Goal: Task Accomplishment & Management: Complete application form

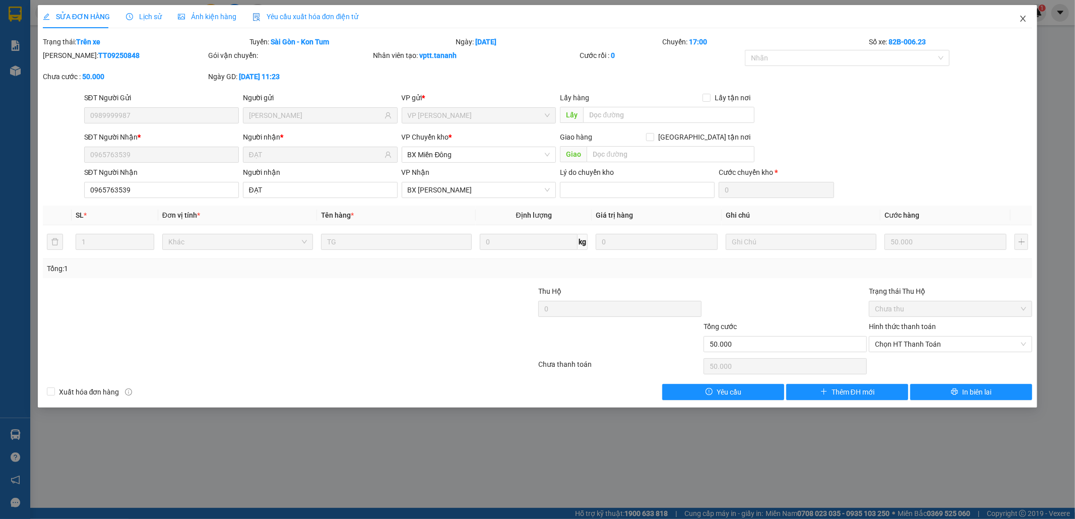
click at [1020, 19] on icon "close" at bounding box center [1023, 19] width 8 height 8
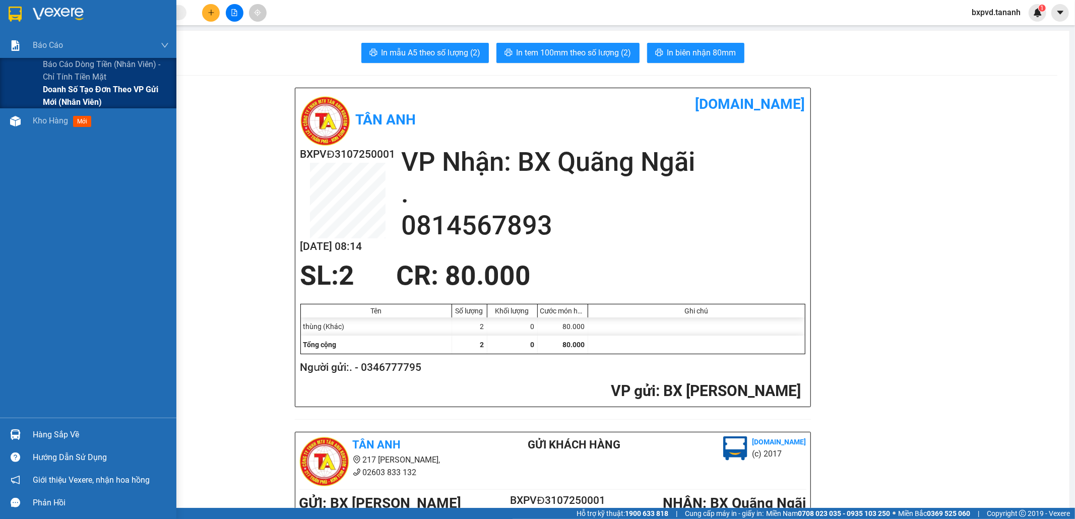
click at [141, 97] on span "Doanh số tạo đơn theo VP gửi mới (nhân viên)" at bounding box center [106, 95] width 126 height 25
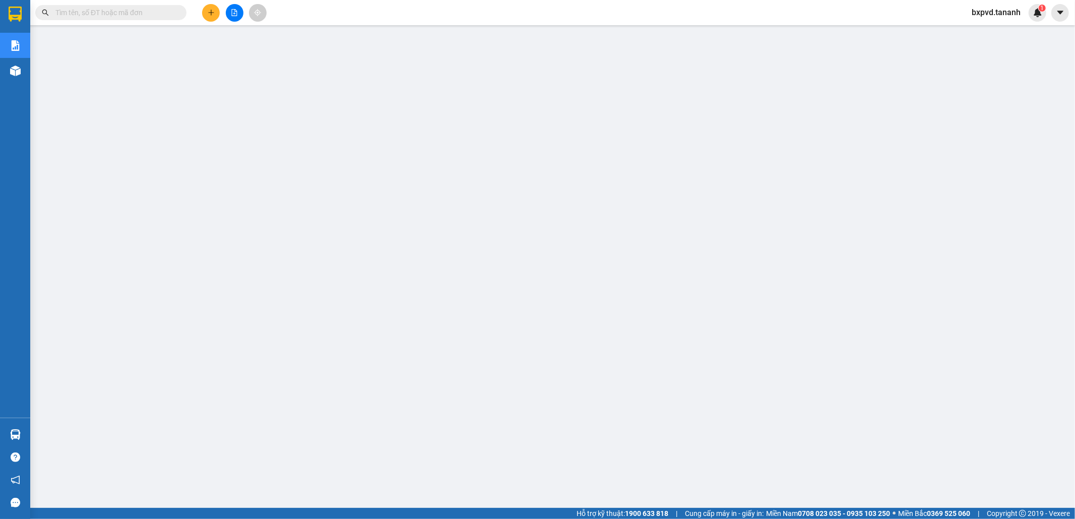
click at [98, 9] on input "text" at bounding box center [114, 12] width 119 height 11
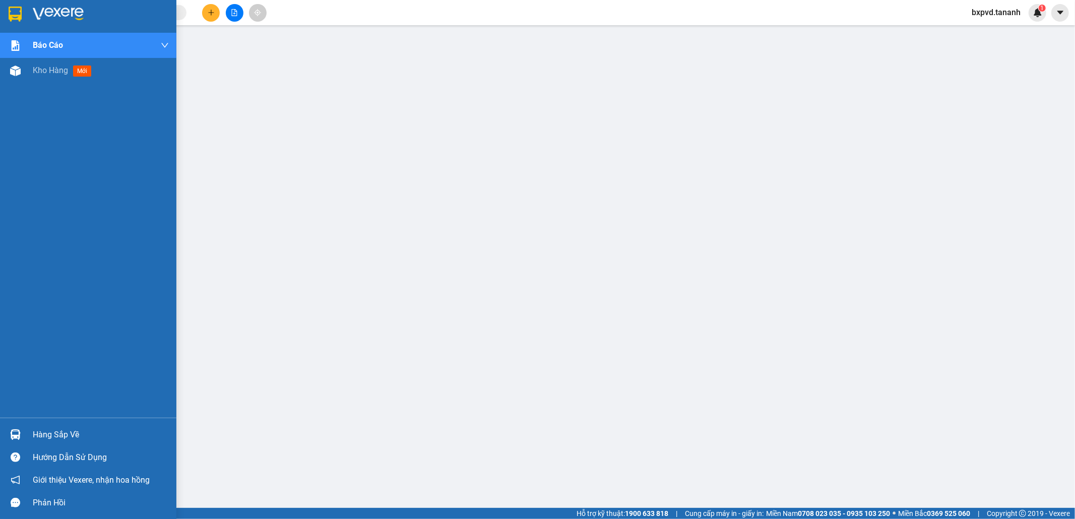
click at [12, 21] on img at bounding box center [15, 14] width 13 height 15
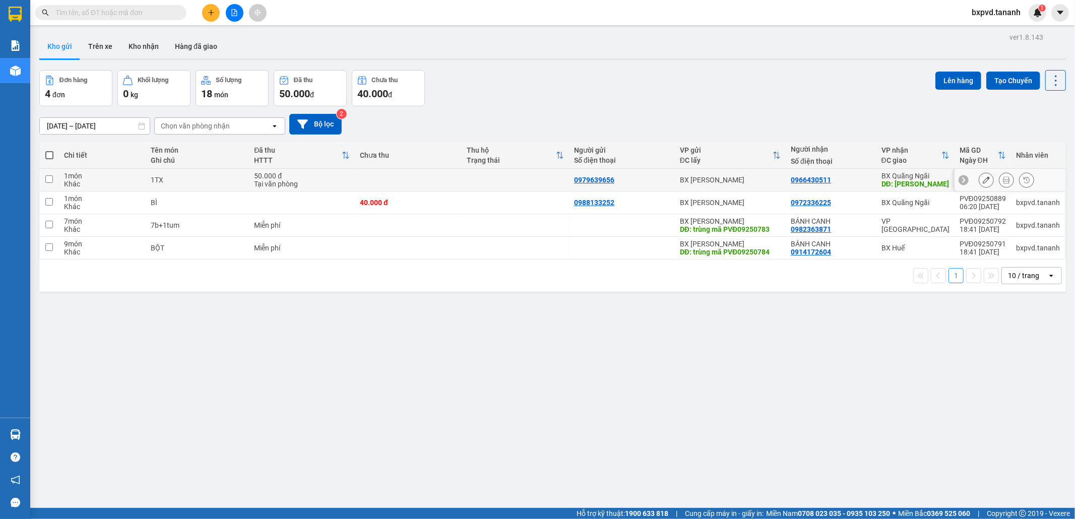
click at [46, 182] on input "checkbox" at bounding box center [49, 179] width 8 height 8
checkbox input "true"
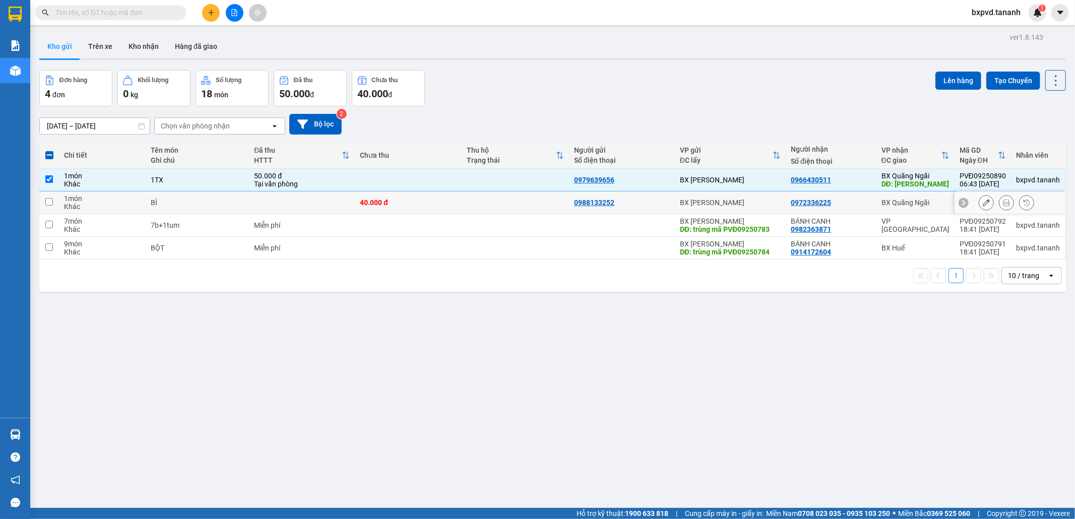
click at [48, 198] on input "checkbox" at bounding box center [49, 202] width 8 height 8
checkbox input "true"
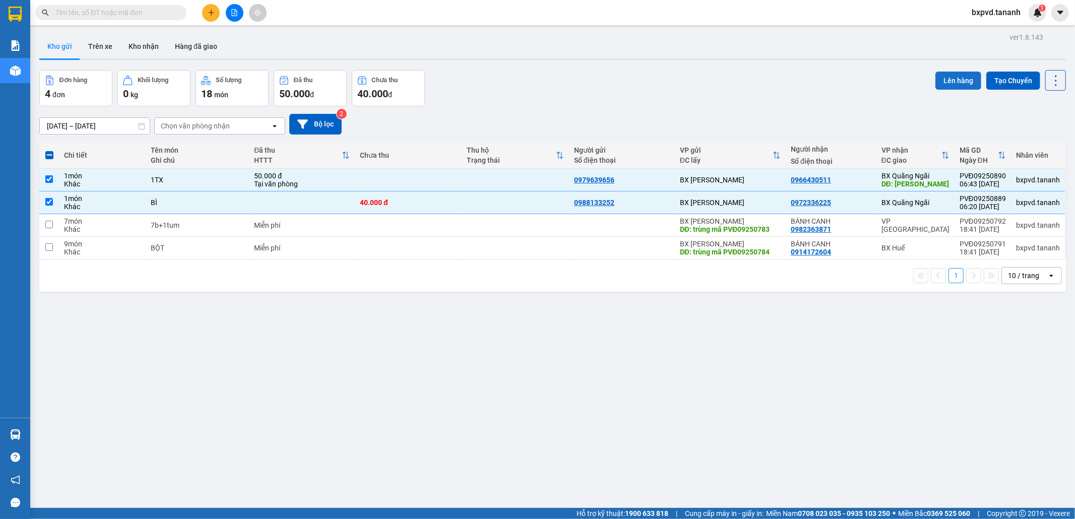
click at [935, 78] on button "Lên hàng" at bounding box center [958, 81] width 46 height 18
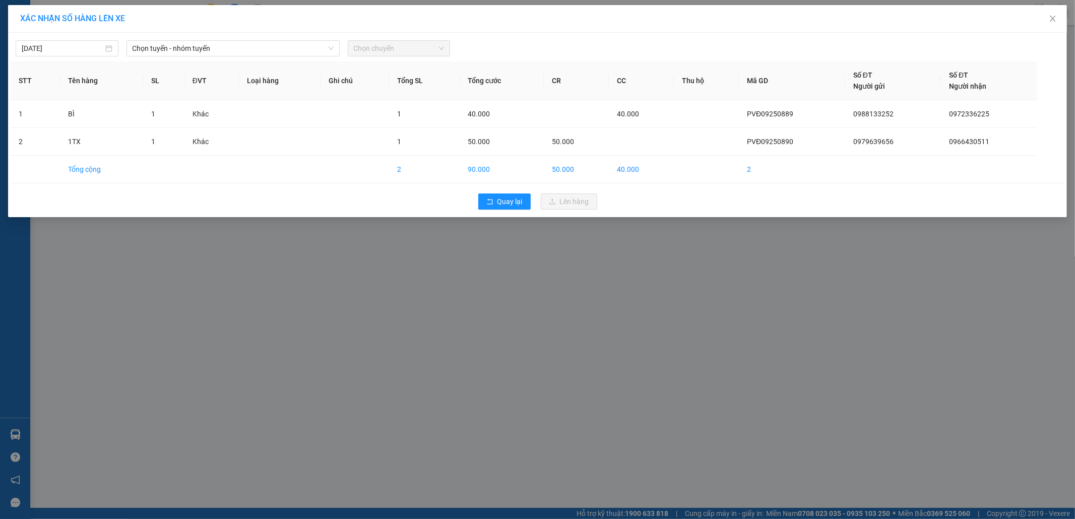
click at [168, 39] on div "14/09/2025 Chọn tuyến - nhóm tuyến Chọn chuyến" at bounding box center [538, 45] width 1054 height 21
click at [170, 45] on span "Chọn tuyến - nhóm tuyến" at bounding box center [233, 48] width 201 height 15
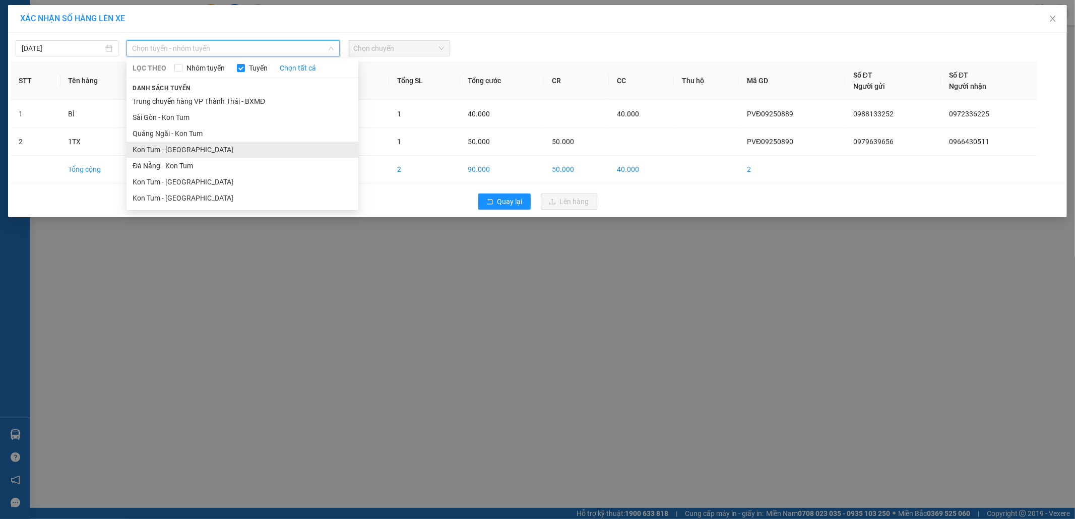
click at [212, 149] on li "Kon Tum - Quảng Ngãi" at bounding box center [242, 150] width 232 height 16
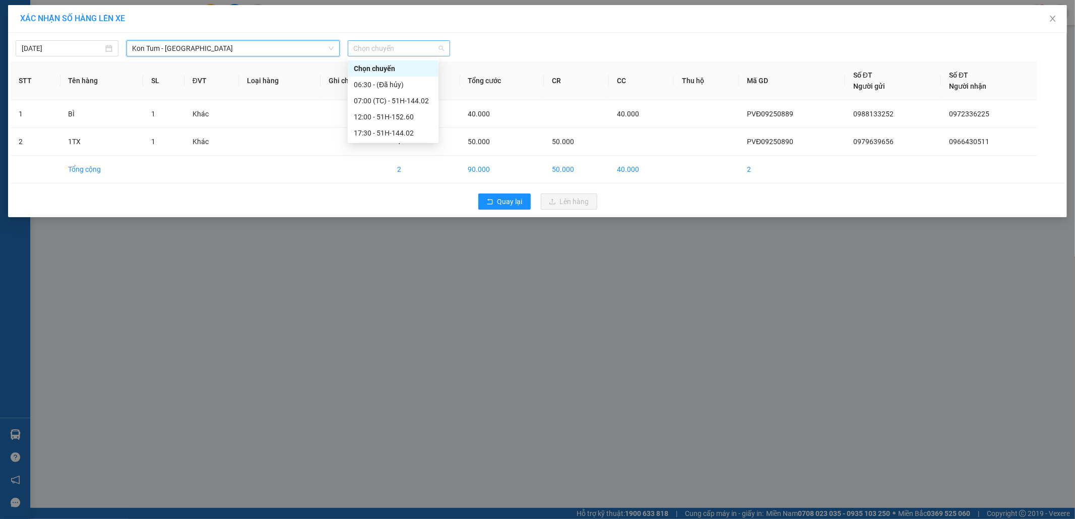
click at [429, 40] on div "Chọn chuyến" at bounding box center [399, 48] width 103 height 16
click at [402, 98] on div "07:00 (TC) - 51H-144.02" at bounding box center [393, 100] width 79 height 11
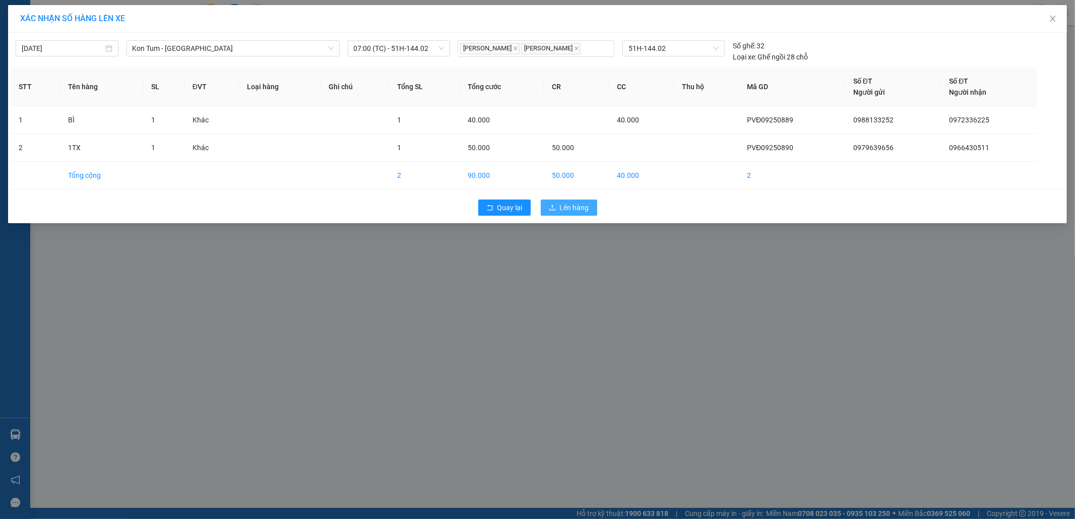
click at [558, 210] on button "Lên hàng" at bounding box center [569, 208] width 56 height 16
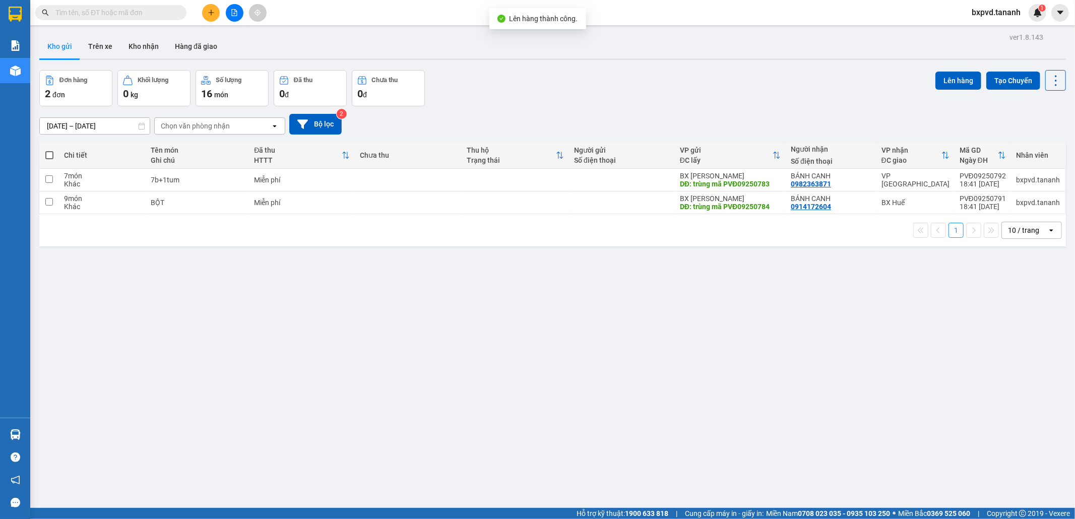
click at [511, 374] on div "ver 1.8.143 Kho gửi Trên xe Kho nhận Hàng đã giao Đơn hàng 2 đơn Khối lượng 0 k…" at bounding box center [552, 289] width 1035 height 519
click at [433, 368] on div "ver 1.8.143 Kho gửi Trên xe Kho nhận Hàng đã giao Đơn hàng 2 đơn Khối lượng 0 k…" at bounding box center [552, 289] width 1035 height 519
click at [210, 14] on icon "plus" at bounding box center [211, 12] width 7 height 7
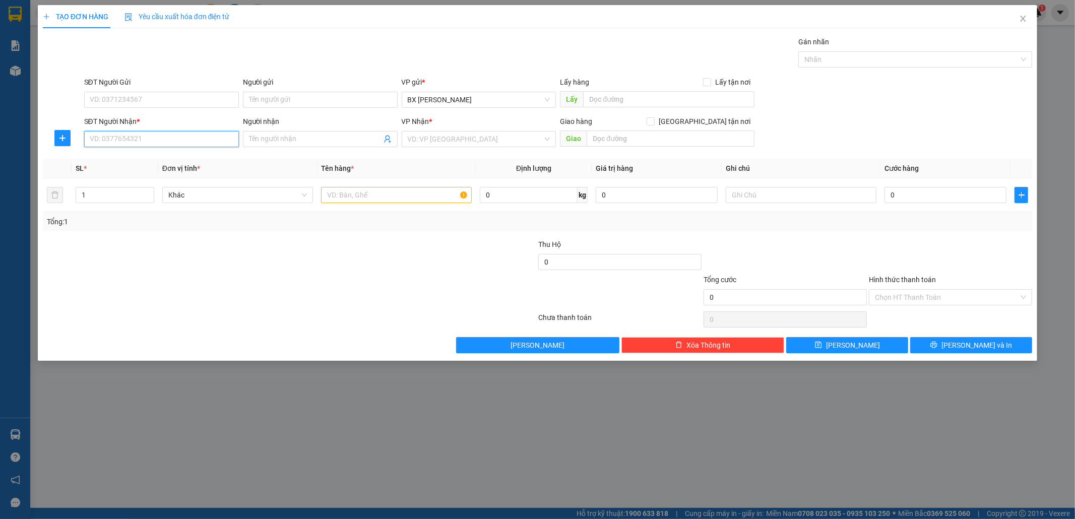
click at [209, 140] on input "SĐT Người Nhận *" at bounding box center [161, 139] width 155 height 16
type input "0"
click at [181, 155] on div "0393935881" at bounding box center [161, 159] width 143 height 11
type input "0393935881"
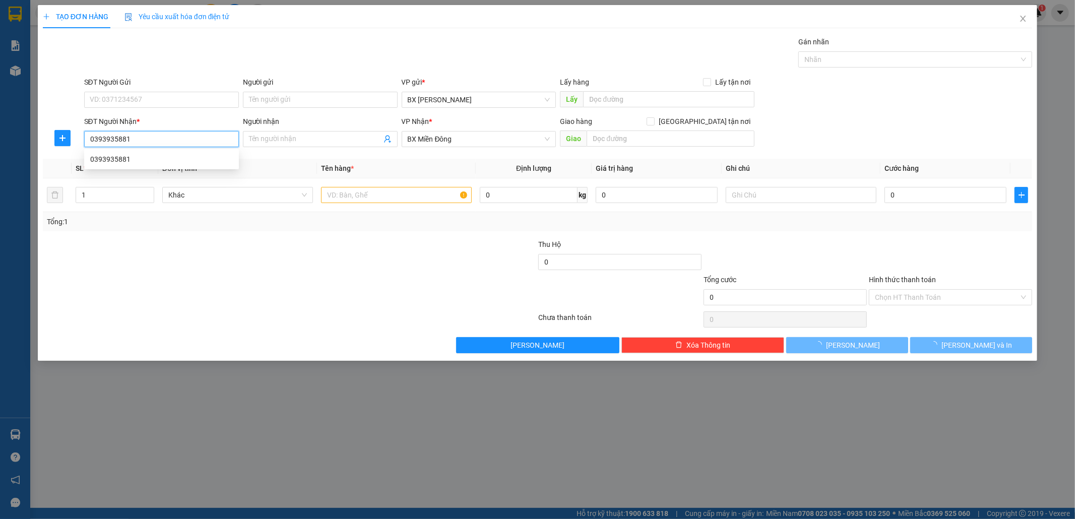
type input "50.000"
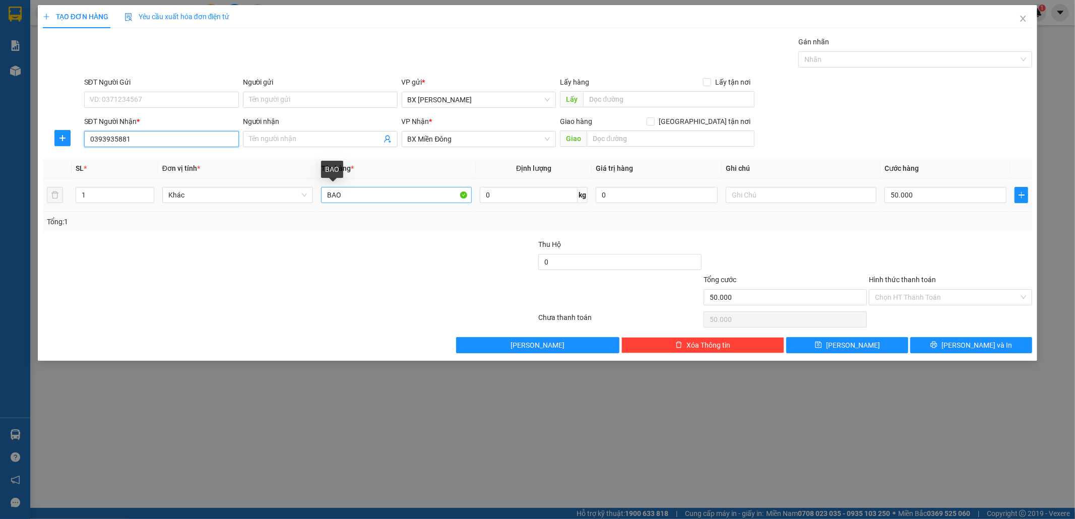
type input "0393935881"
click at [385, 197] on input "BAO" at bounding box center [396, 195] width 151 height 16
type input "BÌ"
click at [189, 101] on input "SĐT Người Gửi" at bounding box center [161, 100] width 155 height 16
click at [187, 115] on div "0826845568" at bounding box center [161, 119] width 143 height 11
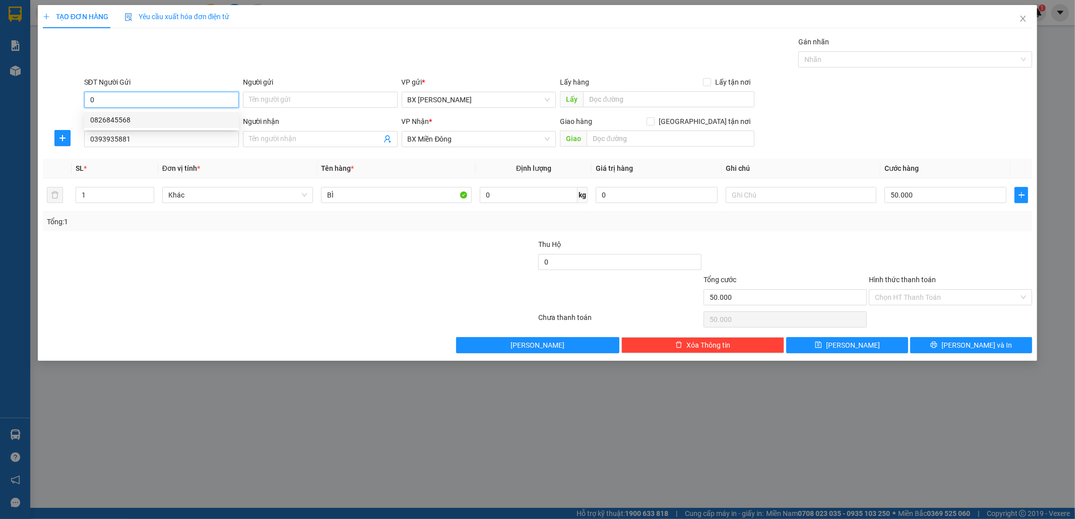
type input "0826845568"
type input "BAO"
type input "0826845568"
click at [924, 291] on input "Hình thức thanh toán" at bounding box center [947, 297] width 144 height 15
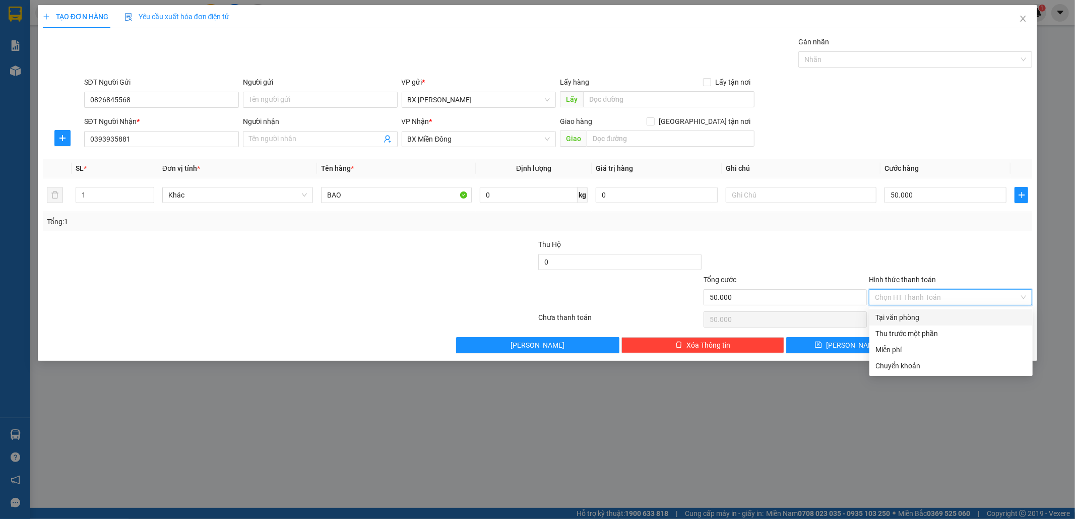
click at [929, 315] on div "Tại văn phòng" at bounding box center [950, 317] width 151 height 11
type input "0"
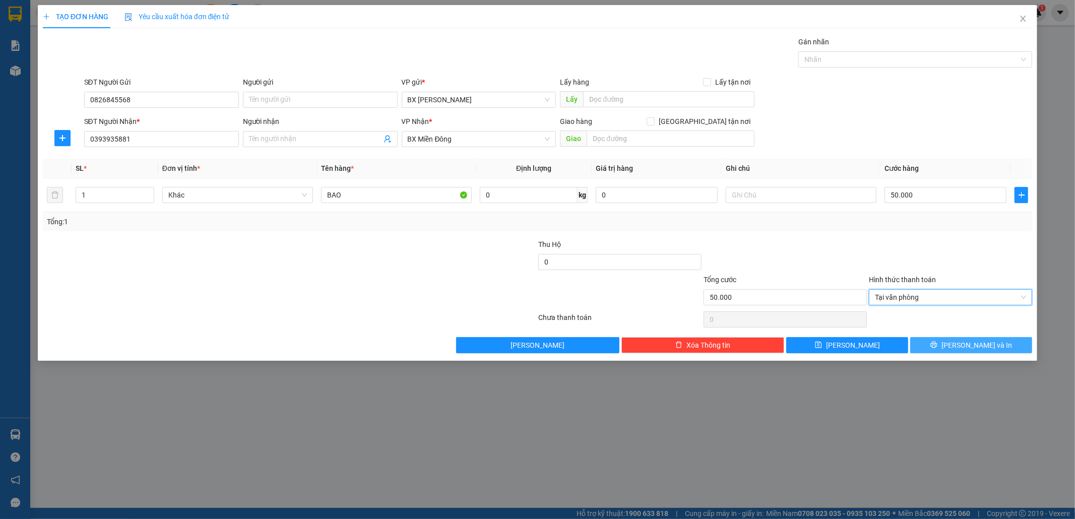
click at [961, 341] on button "Lưu và In" at bounding box center [971, 345] width 122 height 16
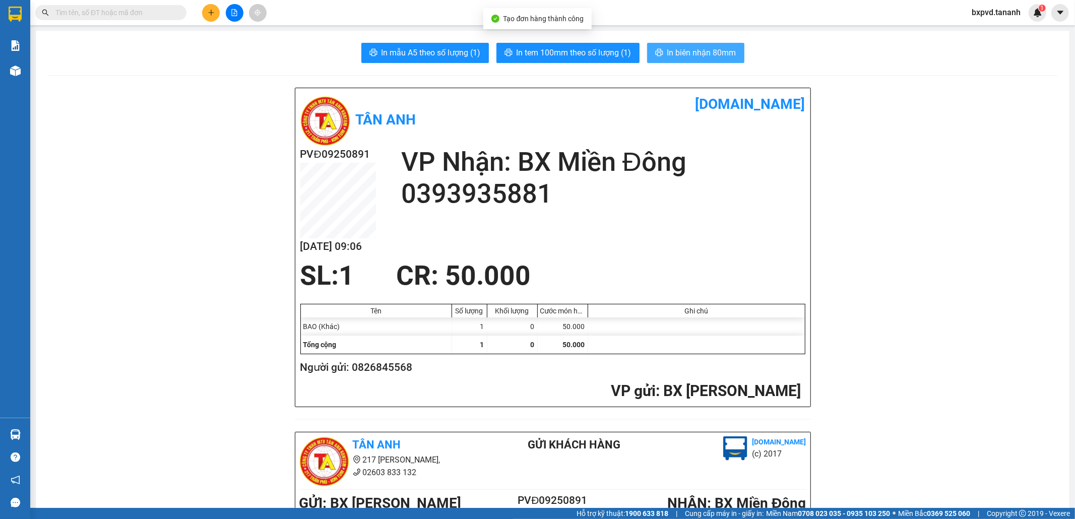
click at [682, 53] on span "In biên nhận 80mm" at bounding box center [701, 52] width 69 height 13
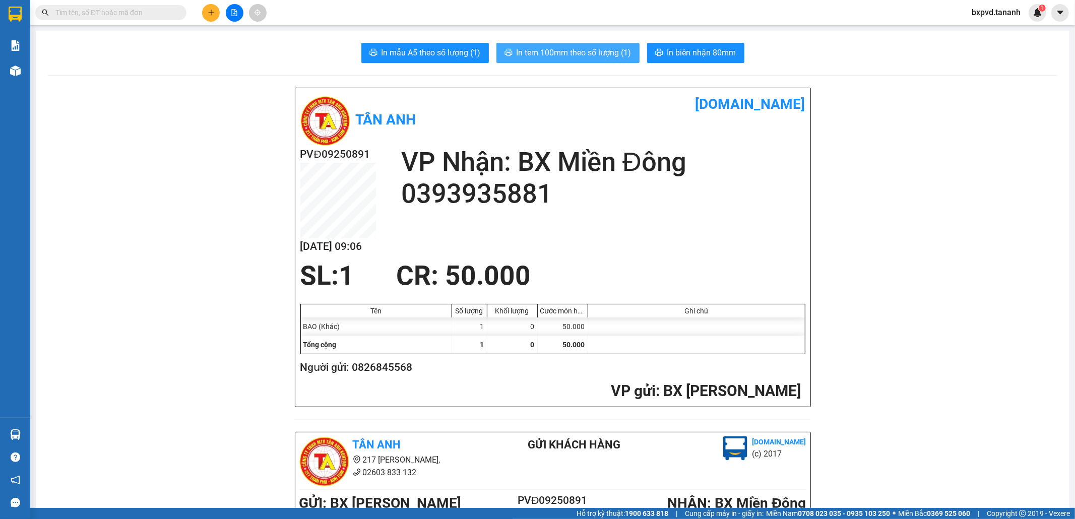
click at [582, 62] on button "In tem 100mm theo số lượng (1)" at bounding box center [567, 53] width 143 height 20
click at [212, 11] on icon "plus" at bounding box center [211, 12] width 7 height 7
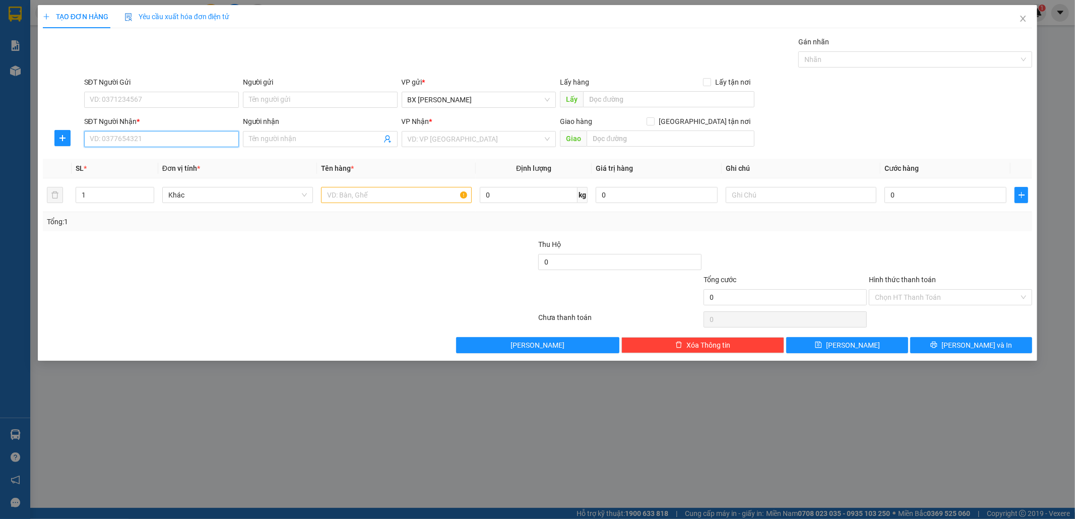
click at [194, 141] on input "SĐT Người Nhận *" at bounding box center [161, 139] width 155 height 16
click at [222, 143] on input "SĐT Người Nhận *" at bounding box center [161, 139] width 155 height 16
click at [229, 139] on input "SĐT Người Nhận *" at bounding box center [161, 139] width 155 height 16
type input "0935260599"
click at [225, 98] on input "SĐT Người Gửi" at bounding box center [161, 100] width 155 height 16
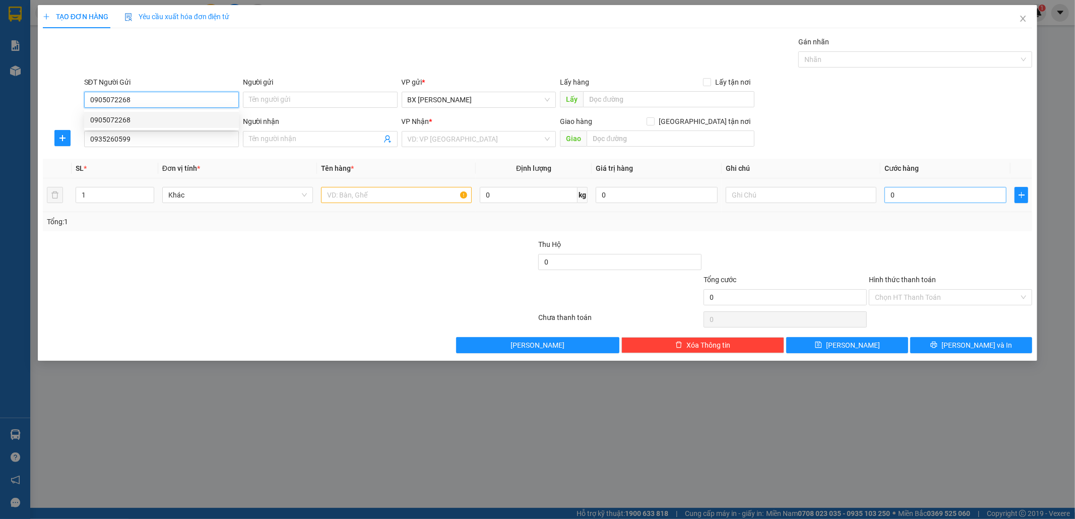
type input "0905072268"
click at [941, 198] on input "0" at bounding box center [945, 195] width 122 height 16
type input "3"
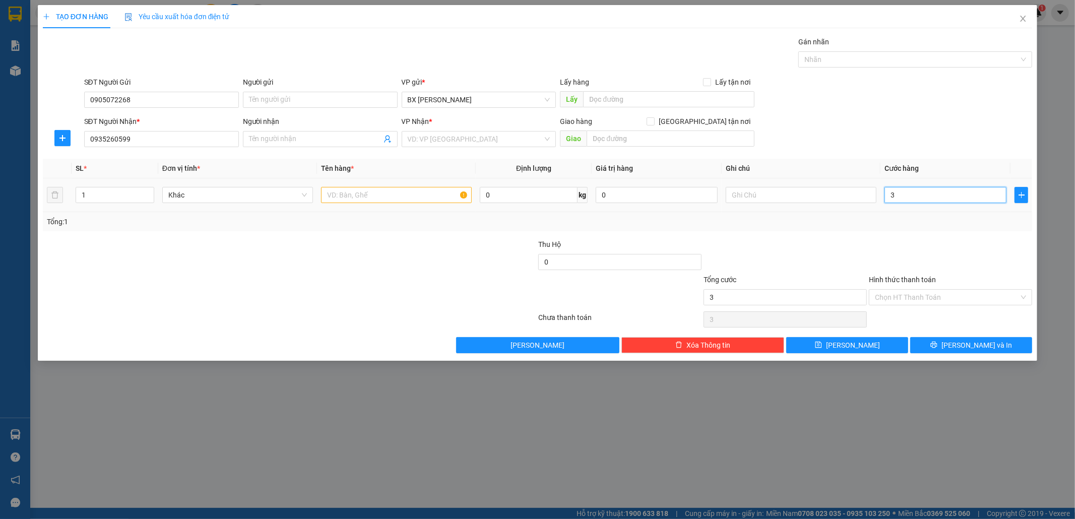
type input "30"
type input "30.000"
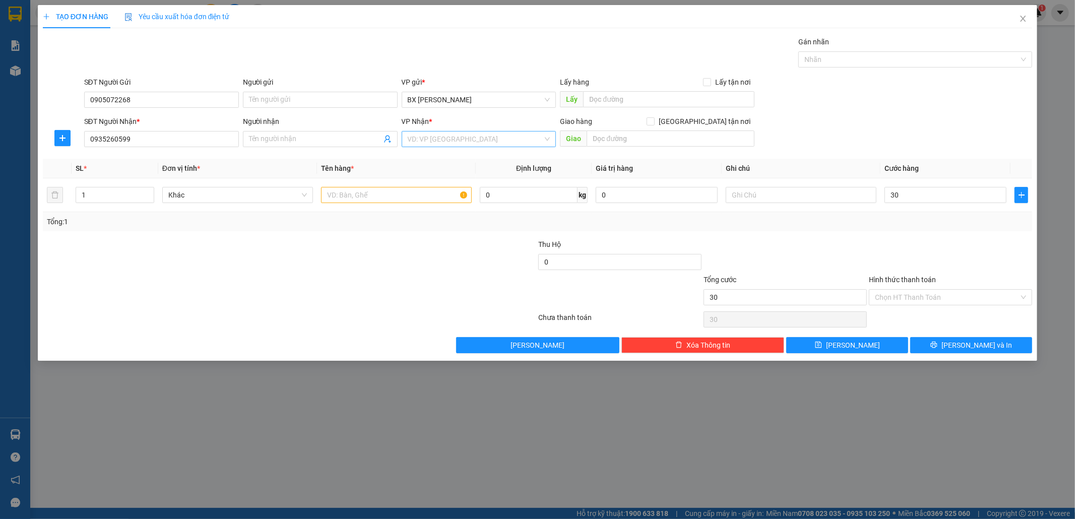
type input "30.000"
click at [520, 143] on input "search" at bounding box center [476, 139] width 136 height 15
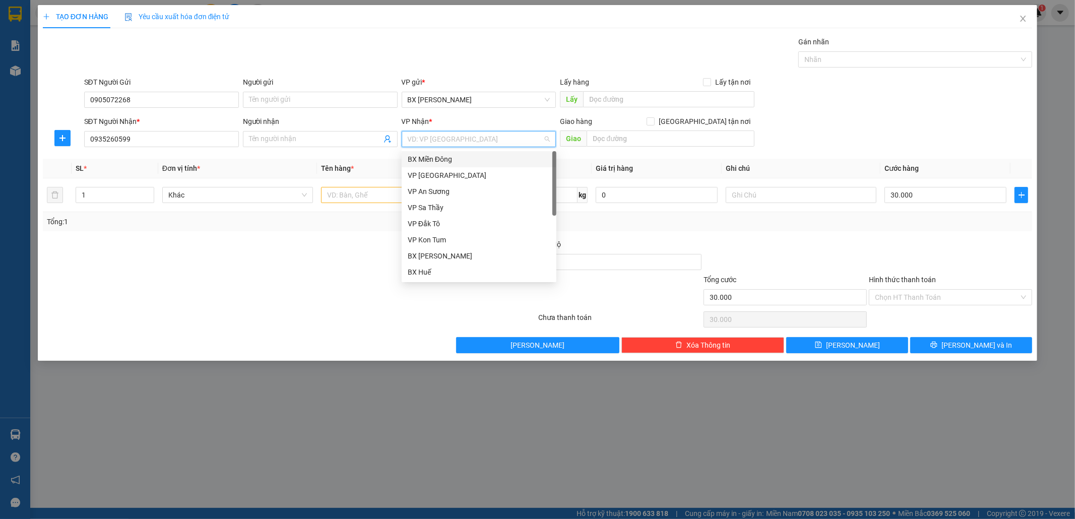
click at [489, 157] on div "BX Miền Đông" at bounding box center [479, 159] width 143 height 11
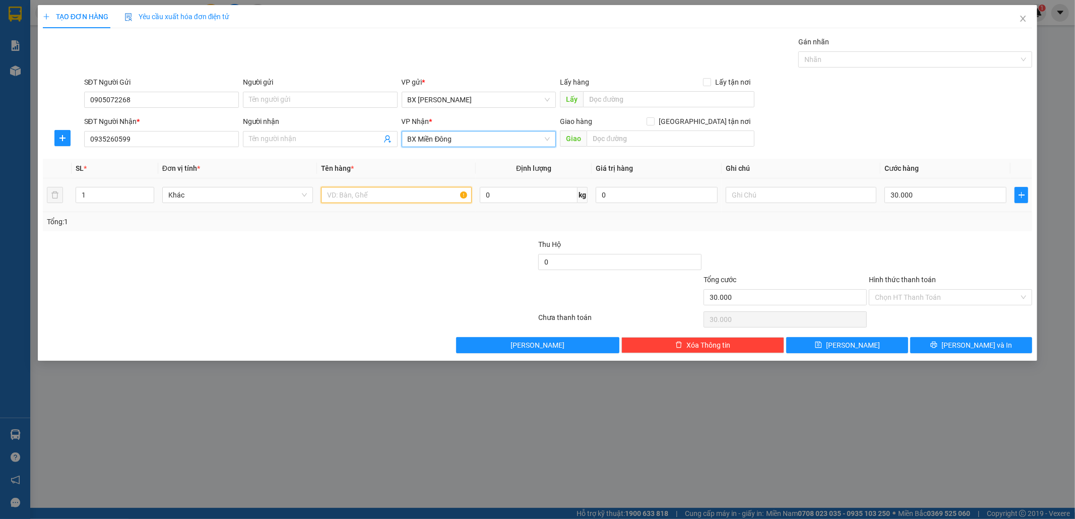
click at [393, 197] on input "text" at bounding box center [396, 195] width 151 height 16
type input "THÙNG"
click at [641, 140] on input "text" at bounding box center [671, 139] width 168 height 16
type input "GTN CC"
click at [963, 300] on input "Hình thức thanh toán" at bounding box center [947, 297] width 144 height 15
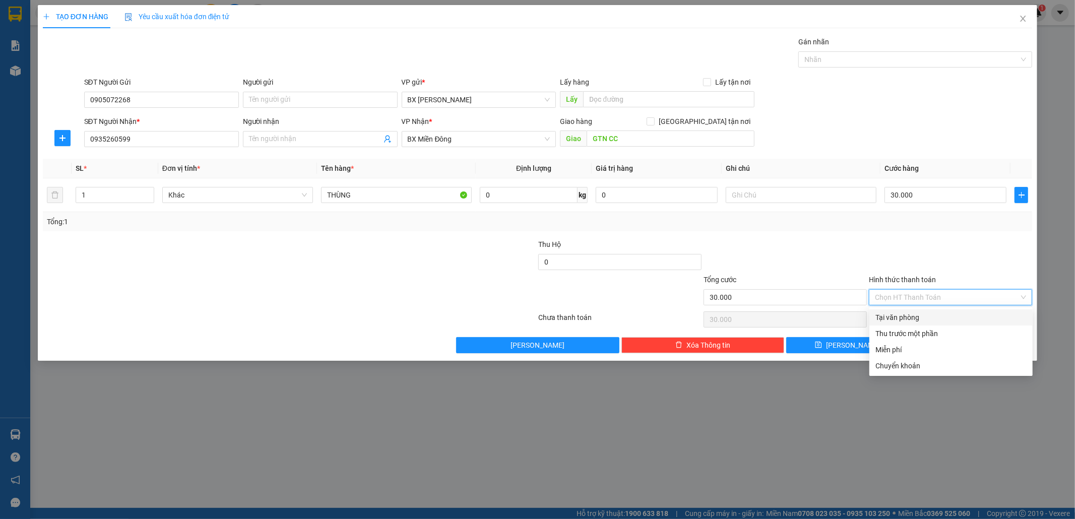
click at [944, 316] on div "Tại văn phòng" at bounding box center [950, 317] width 151 height 11
type input "0"
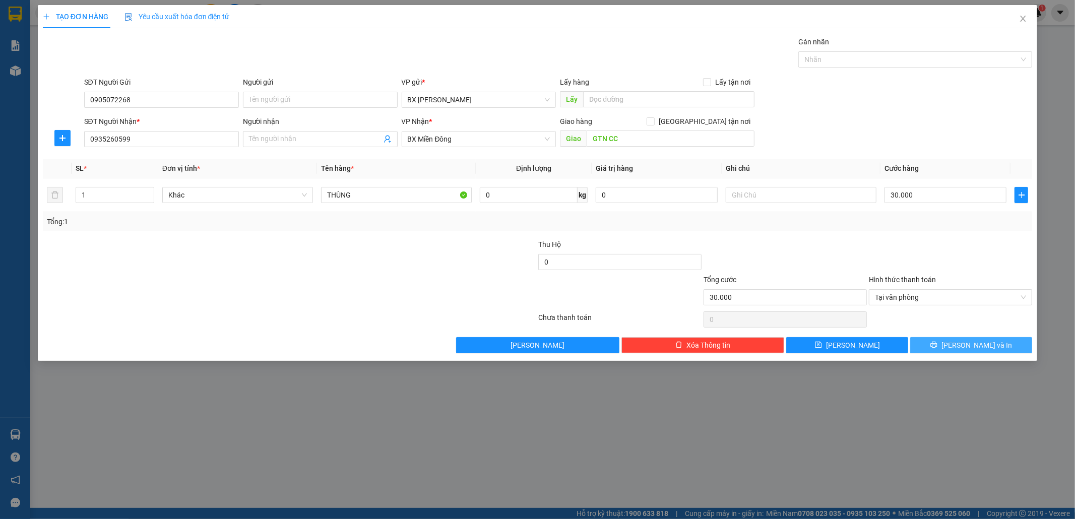
click at [963, 342] on span "Lưu và In" at bounding box center [976, 345] width 71 height 11
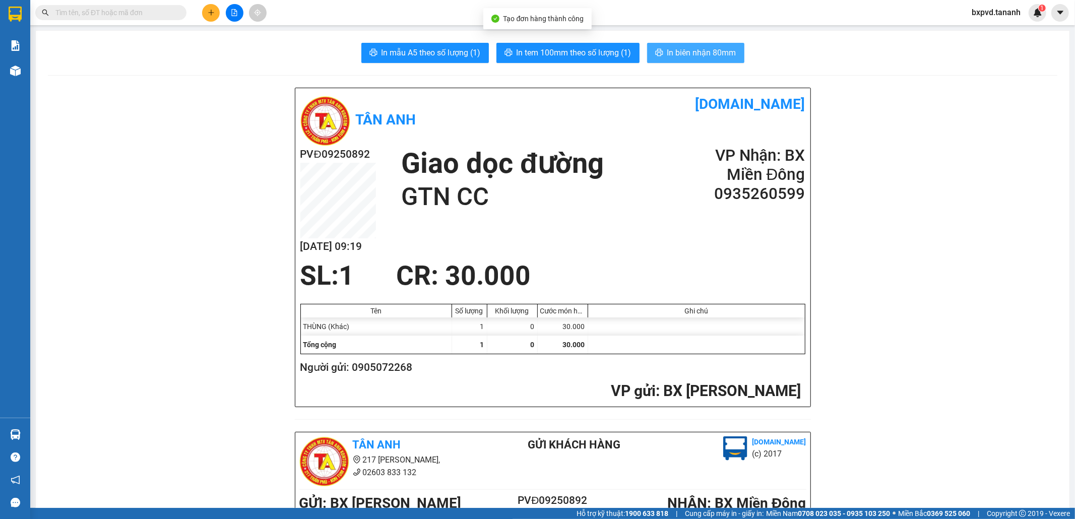
click at [679, 52] on span "In biên nhận 80mm" at bounding box center [701, 52] width 69 height 13
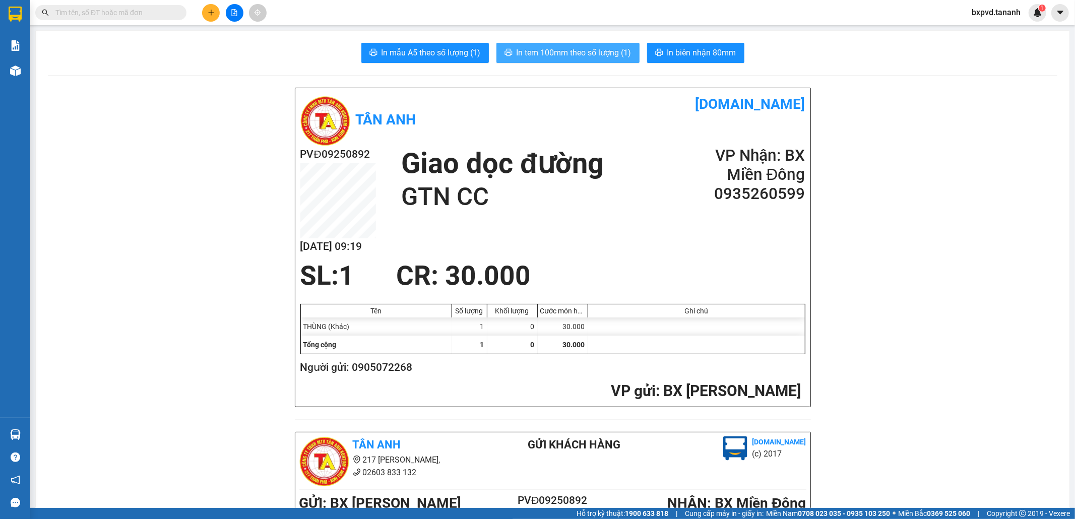
click at [591, 57] on span "In tem 100mm theo số lượng (1)" at bounding box center [574, 52] width 115 height 13
click at [72, 21] on div "Kết quả tìm kiếm ( 0 ) Bộ lọc No Data" at bounding box center [98, 13] width 197 height 18
click at [76, 12] on input "text" at bounding box center [114, 12] width 119 height 11
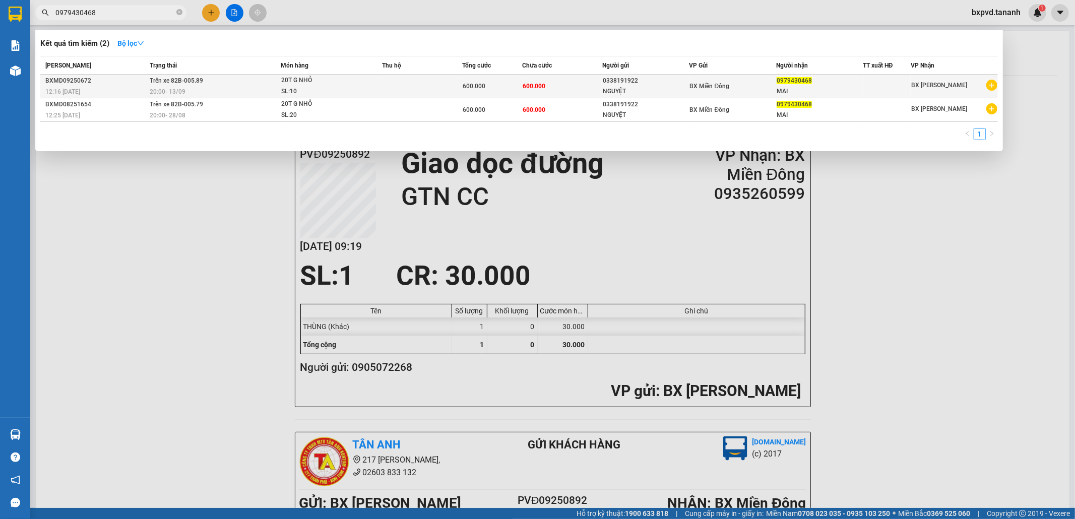
type input "0979430468"
click at [220, 89] on div "20:00 - 13/09" at bounding box center [215, 91] width 131 height 11
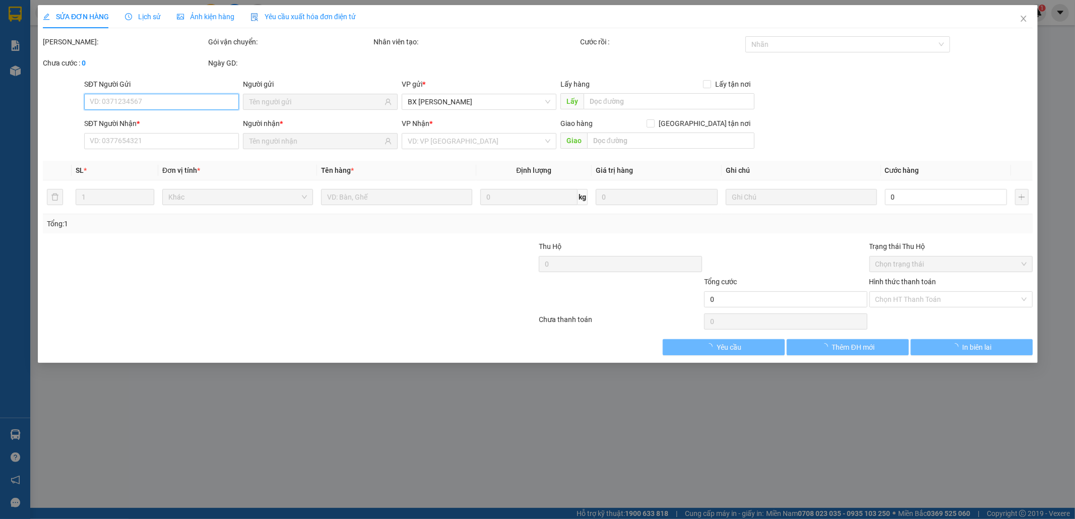
type input "0338191922"
type input "NGUYỆT"
type input "0979430468"
type input "MAI"
type input "600.000"
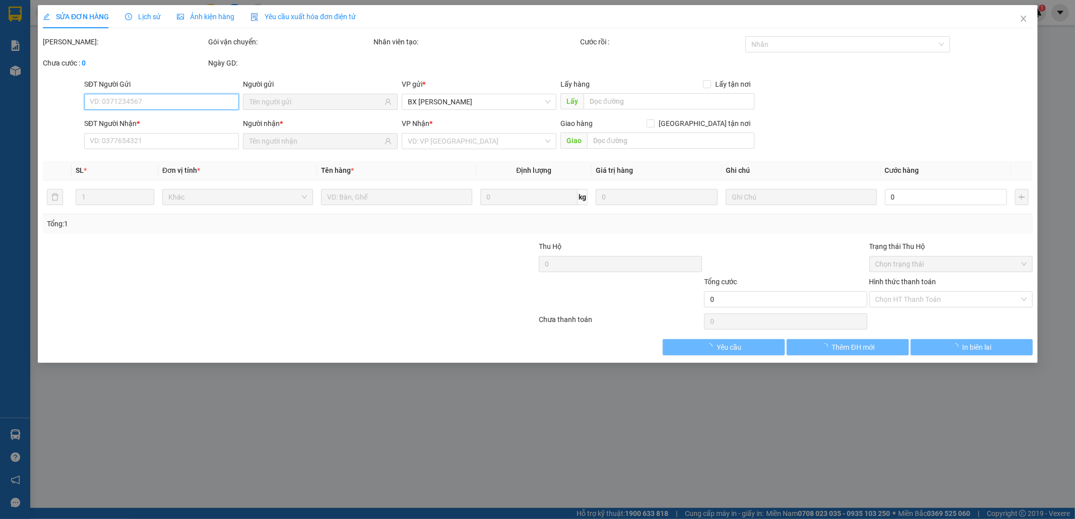
type input "600.000"
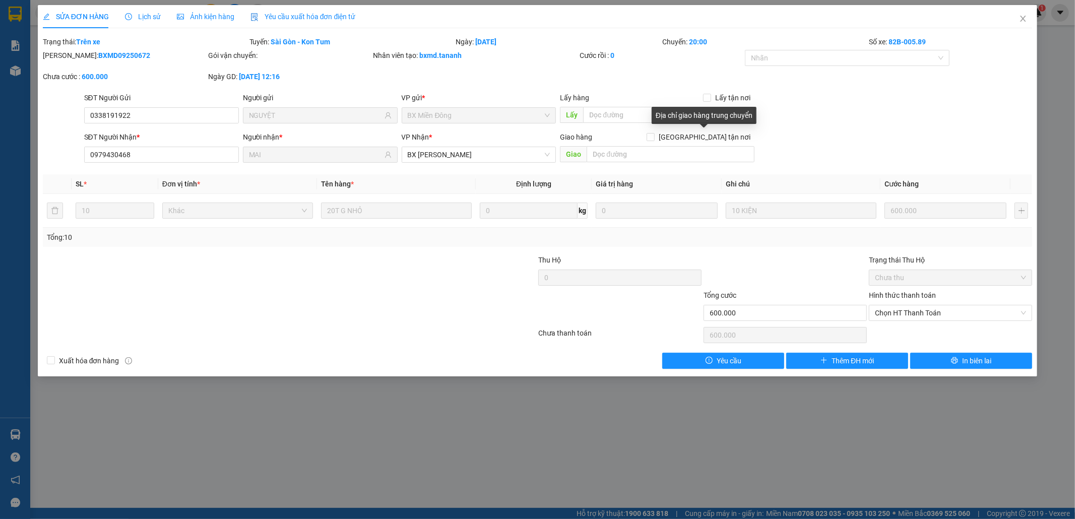
drag, startPoint x: 707, startPoint y: 139, endPoint x: 1056, endPoint y: 23, distance: 367.4
click at [1056, 23] on div "SỬA ĐƠN HÀNG Lịch sử Ảnh kiện hàng Yêu cầu xuất hóa đơn điện tử Total Paid Fee …" at bounding box center [537, 259] width 1075 height 519
click at [1025, 16] on icon "close" at bounding box center [1023, 19] width 8 height 8
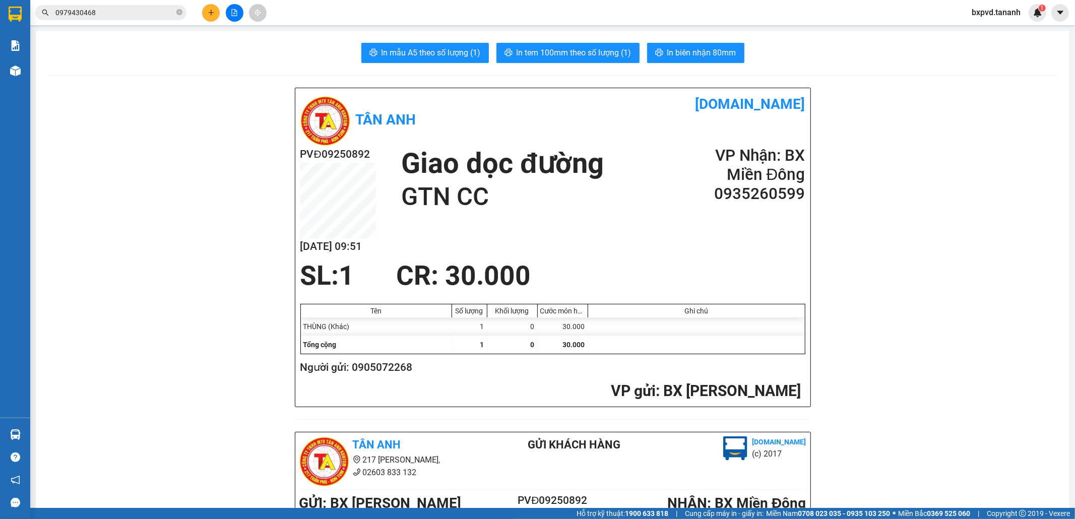
drag, startPoint x: 998, startPoint y: 1, endPoint x: 996, endPoint y: 10, distance: 9.3
click at [997, 2] on div "Kết quả tìm kiếm ( 2 ) Bộ lọc Mã ĐH Trạng thái Món hàng Thu hộ Tổng cước Chưa c…" at bounding box center [537, 12] width 1075 height 25
drag, startPoint x: 996, startPoint y: 10, endPoint x: 993, endPoint y: 15, distance: 5.9
click at [994, 12] on span "bxpvd.tananh" at bounding box center [996, 12] width 65 height 13
click at [994, 32] on span "Đăng xuất" at bounding box center [1001, 31] width 44 height 11
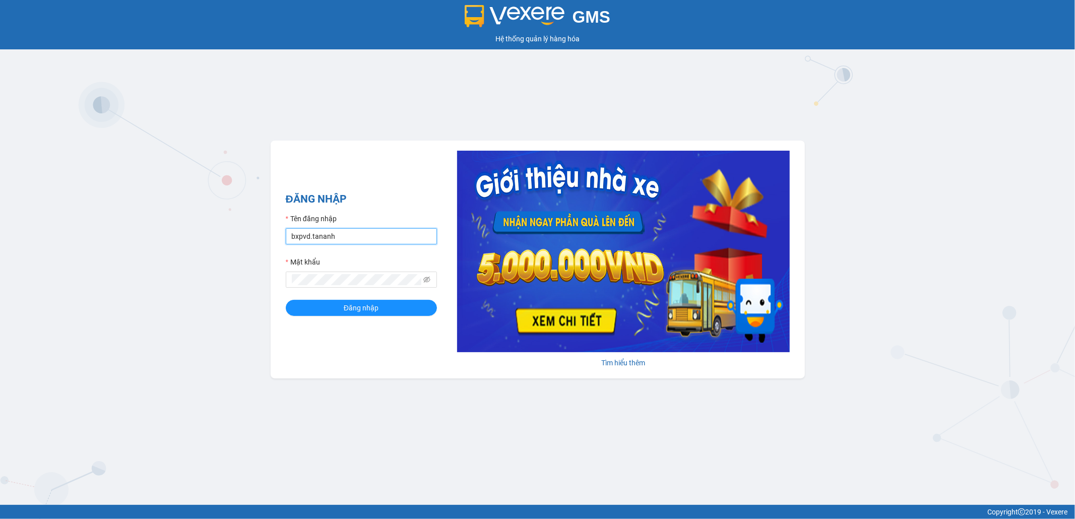
click at [339, 240] on input "bxpvd.tananh" at bounding box center [361, 236] width 151 height 16
type input "bxmd.tananh"
click at [373, 311] on span "Đăng nhập" at bounding box center [361, 307] width 35 height 11
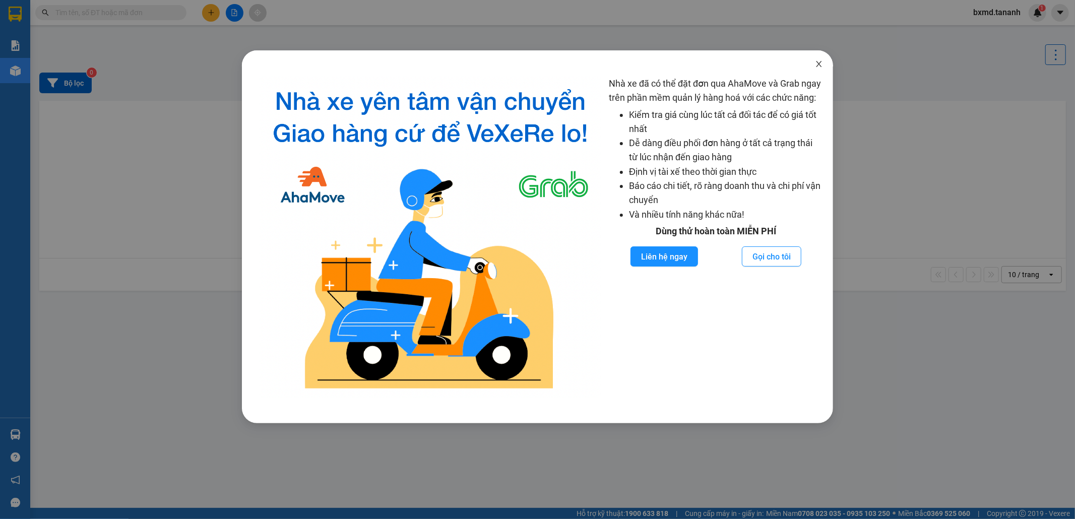
click at [820, 57] on span "Close" at bounding box center [819, 64] width 28 height 28
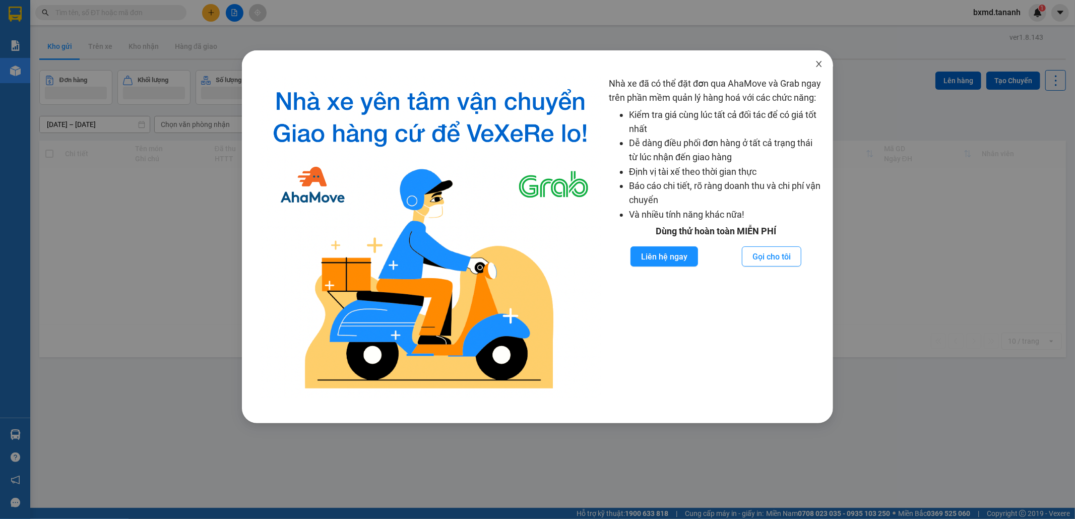
click at [819, 61] on icon "close" at bounding box center [819, 64] width 8 height 8
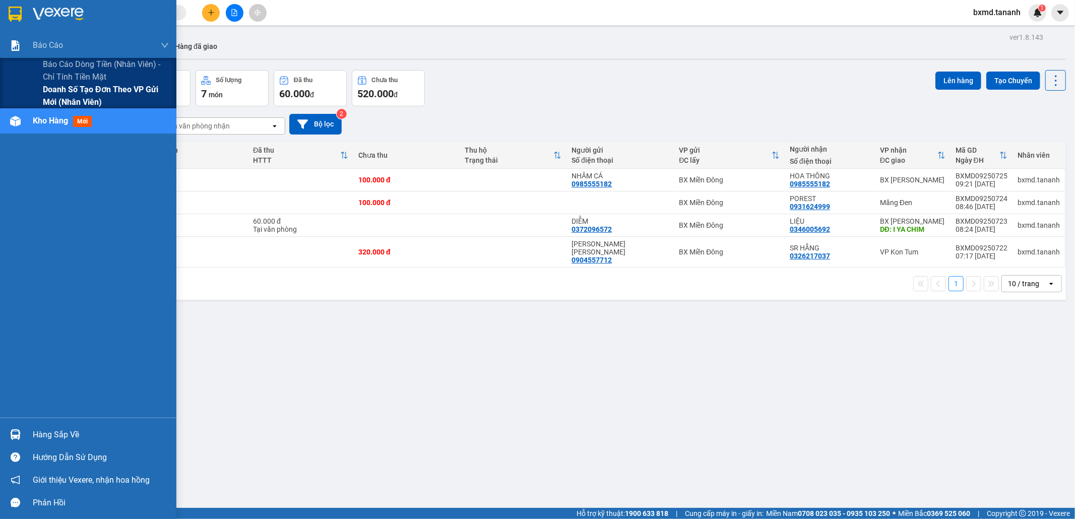
click at [59, 92] on span "Doanh số tạo đơn theo VP gửi mới (nhân viên)" at bounding box center [106, 95] width 126 height 25
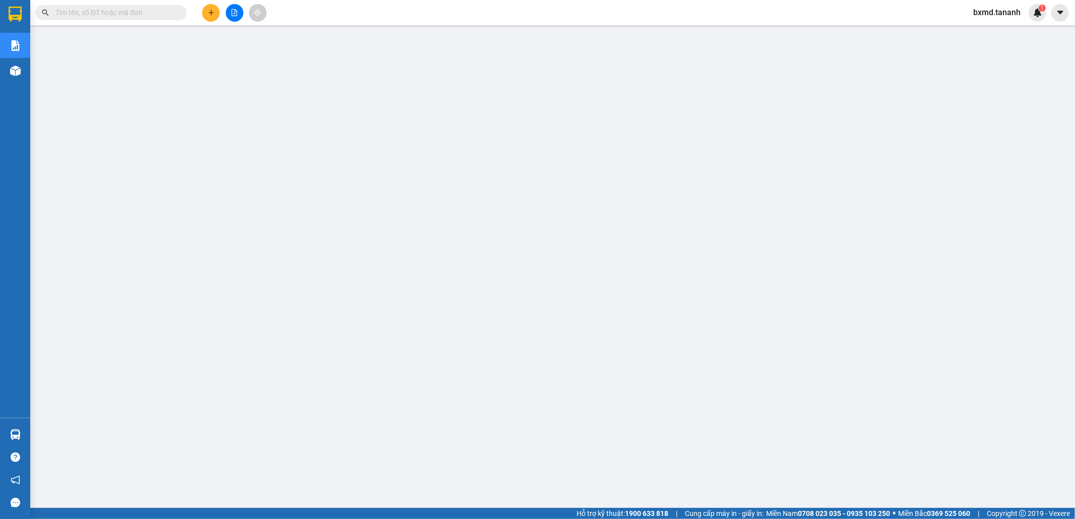
click at [1008, 9] on span "bxmd.tananh" at bounding box center [997, 12] width 64 height 13
click at [999, 30] on span "Đăng xuất" at bounding box center [1002, 31] width 42 height 11
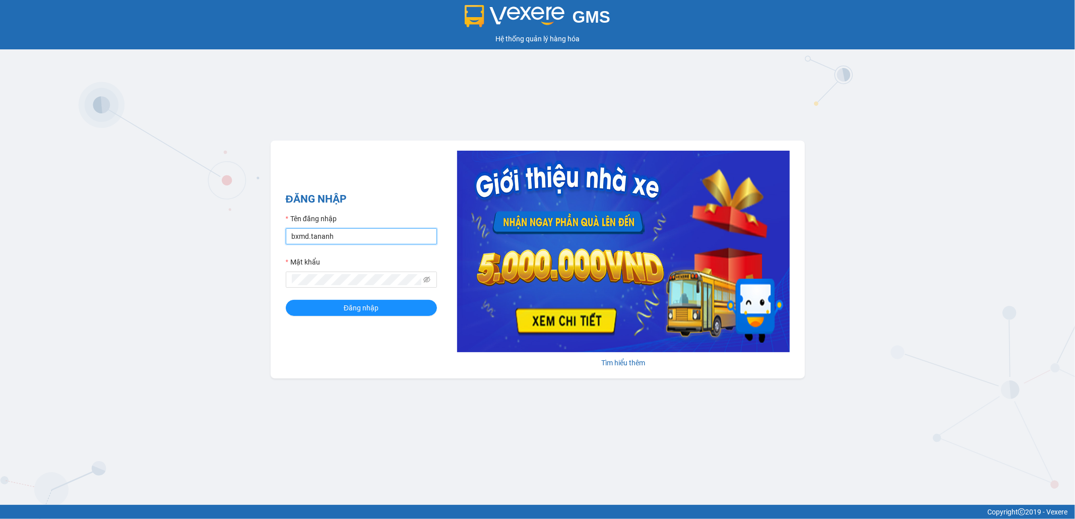
click at [339, 236] on input "bxmd.tananh" at bounding box center [361, 236] width 151 height 16
type input "vptt.tananh"
drag, startPoint x: 295, startPoint y: 294, endPoint x: 299, endPoint y: 303, distance: 9.9
click at [295, 295] on form "Tên đăng nhập vptt.tananh Mật khẩu Đăng nhập" at bounding box center [361, 264] width 151 height 103
drag, startPoint x: 299, startPoint y: 303, endPoint x: 311, endPoint y: 308, distance: 12.9
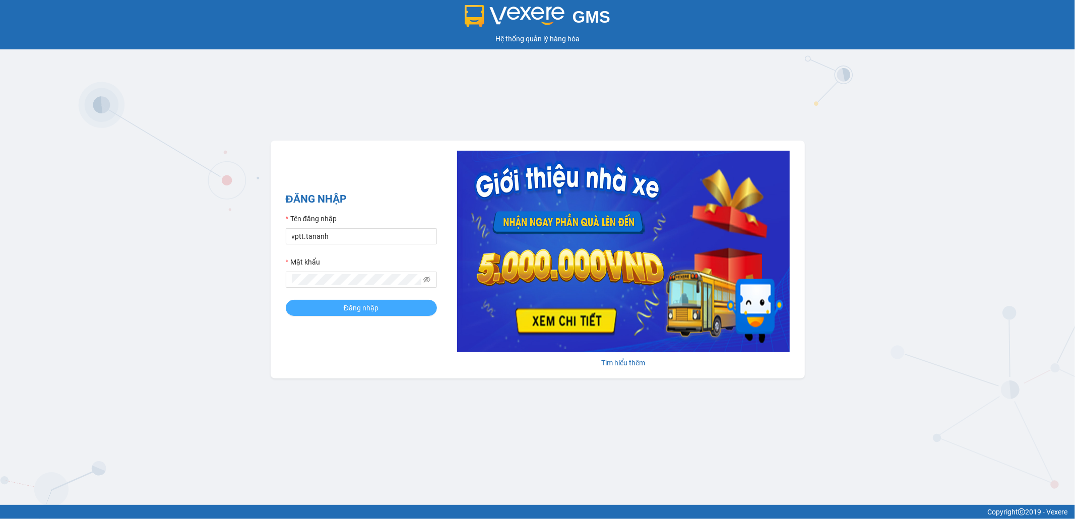
click at [299, 304] on button "Đăng nhập" at bounding box center [361, 308] width 151 height 16
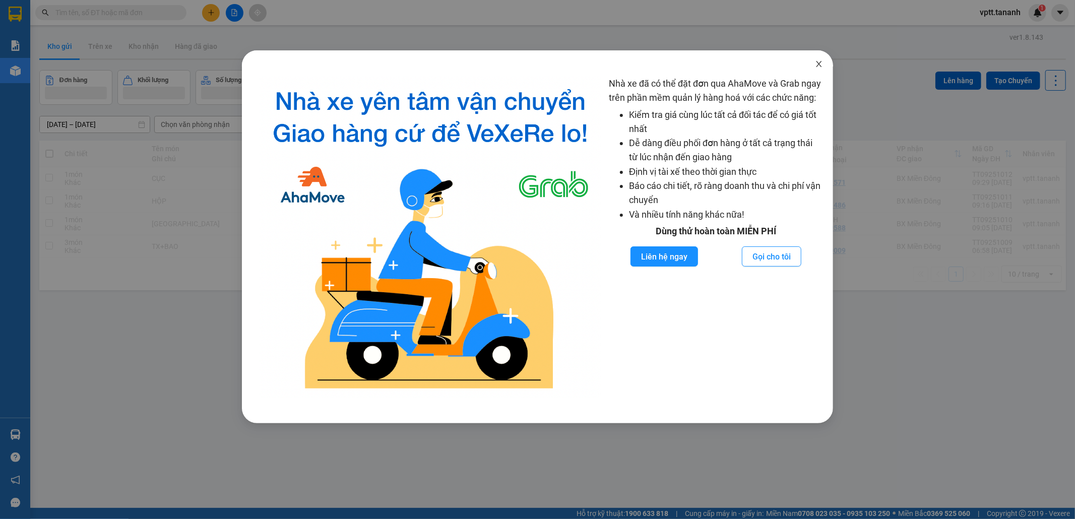
click at [822, 62] on icon "close" at bounding box center [819, 64] width 8 height 8
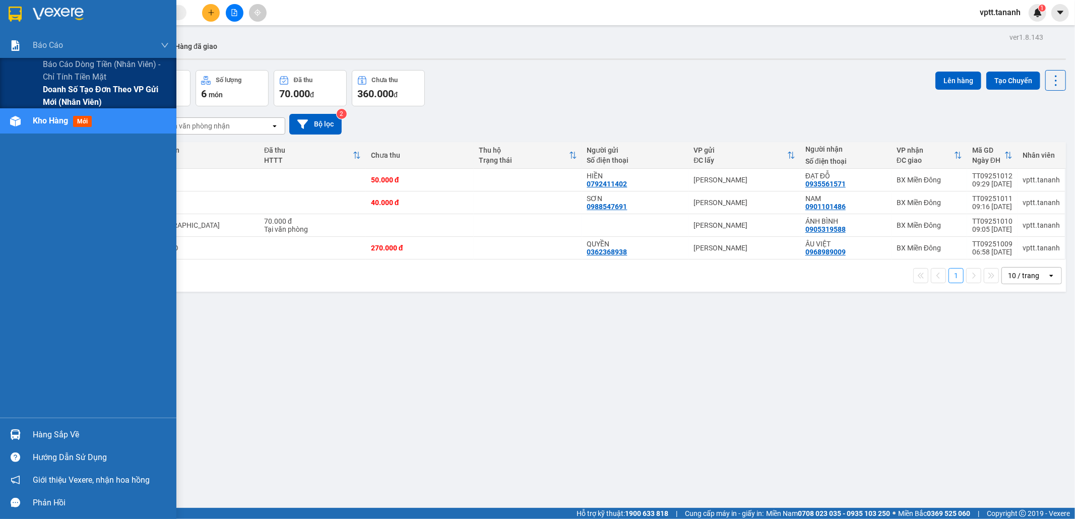
drag, startPoint x: 73, startPoint y: 82, endPoint x: 77, endPoint y: 87, distance: 6.2
click at [74, 82] on span "Báo cáo dòng tiền (nhân viên) - chỉ tính tiền mặt" at bounding box center [106, 70] width 126 height 25
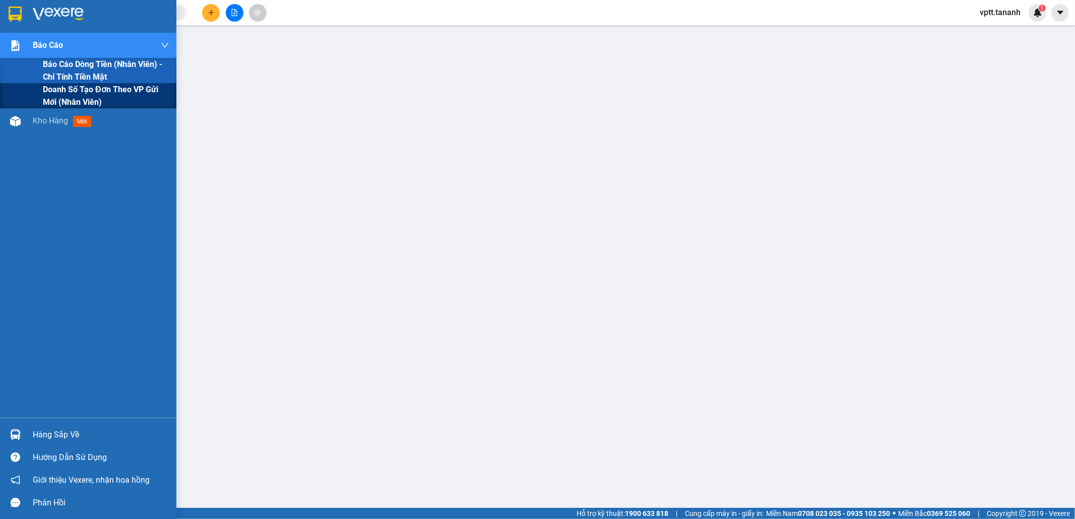
drag, startPoint x: 69, startPoint y: 92, endPoint x: 195, endPoint y: 109, distance: 126.7
click at [70, 92] on span "Doanh số tạo đơn theo VP gửi mới (nhân viên)" at bounding box center [106, 95] width 126 height 25
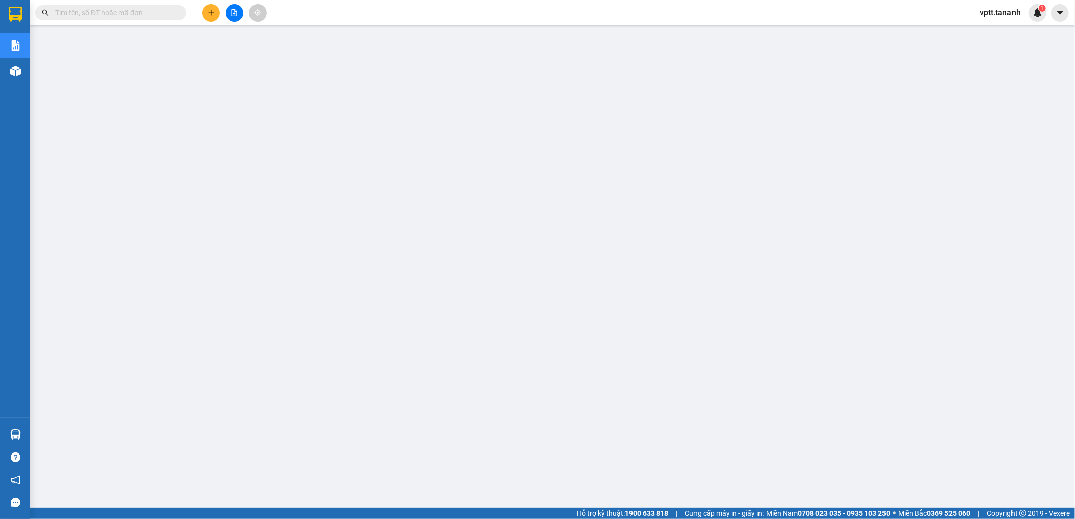
drag, startPoint x: 1001, startPoint y: 9, endPoint x: 1003, endPoint y: 17, distance: 8.3
click at [1001, 12] on span "vptt.tananh" at bounding box center [1000, 12] width 57 height 13
click at [1005, 22] on ul "Đăng xuất Đổi mật khẩu" at bounding box center [1003, 39] width 64 height 36
click at [1003, 27] on span "Đăng xuất" at bounding box center [1008, 31] width 42 height 11
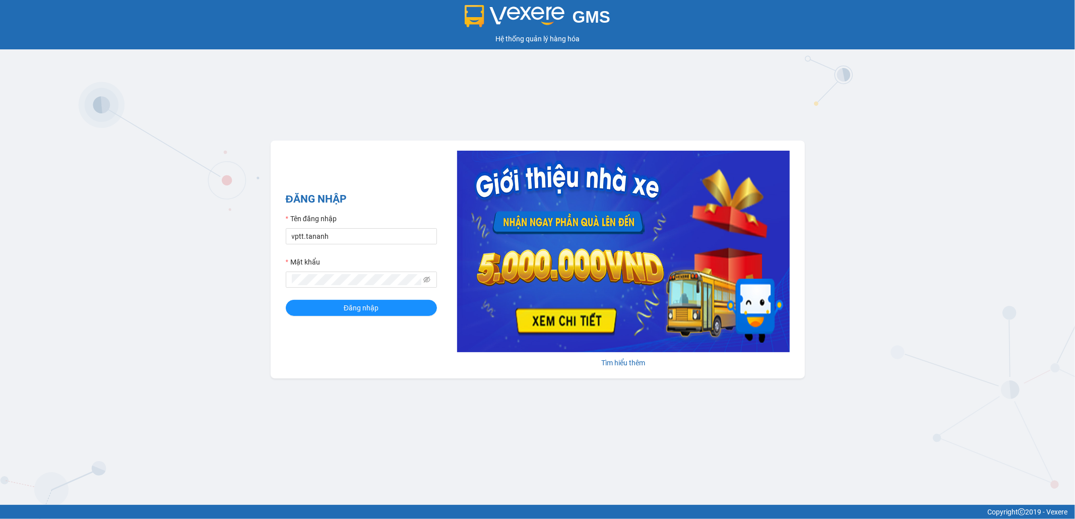
click at [331, 245] on form "Tên đăng nhập vptt.tananh Mật khẩu Đăng nhập" at bounding box center [361, 264] width 151 height 103
click at [340, 243] on input "vptt.tananh" at bounding box center [361, 236] width 151 height 16
type input "bxpvd.tananh"
click at [366, 306] on span "Đăng nhập" at bounding box center [361, 307] width 35 height 11
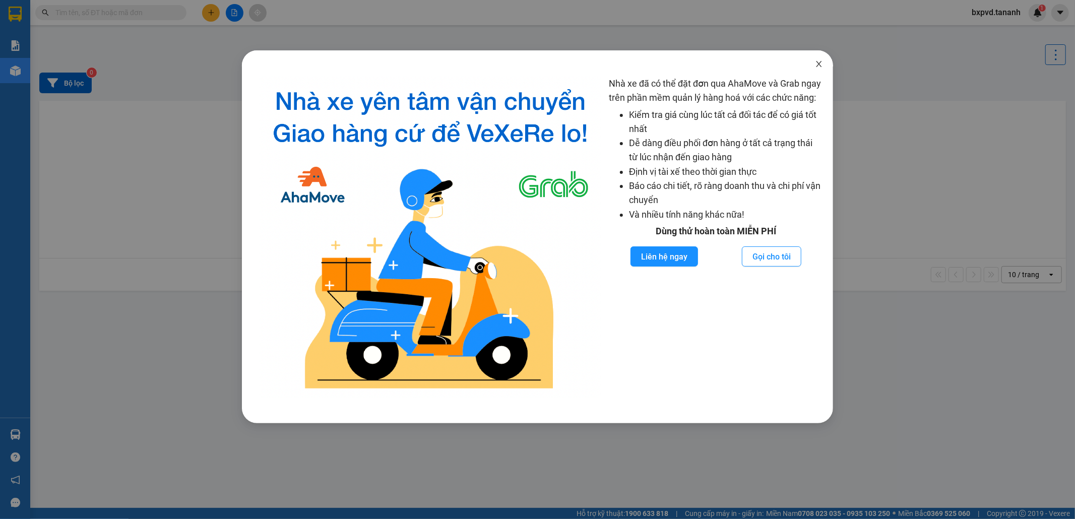
click at [817, 63] on icon "close" at bounding box center [819, 64] width 6 height 6
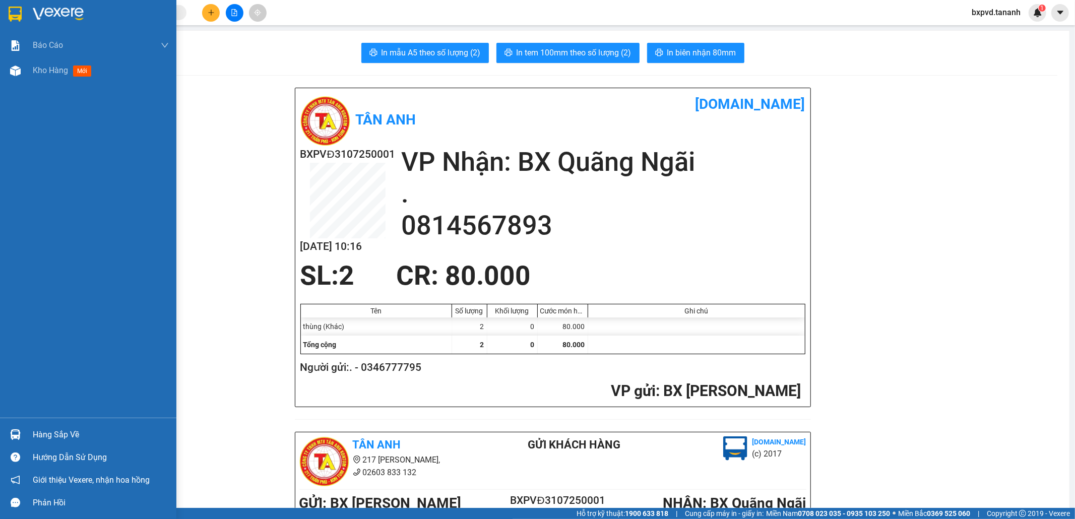
drag, startPoint x: 35, startPoint y: 11, endPoint x: 13, endPoint y: 8, distance: 23.0
click at [13, 8] on img at bounding box center [15, 14] width 13 height 15
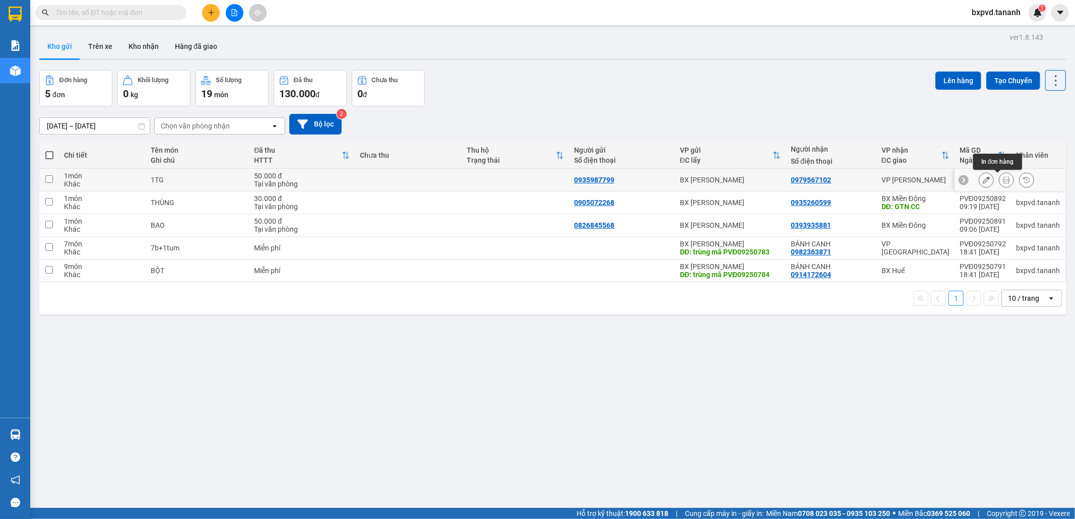
click at [1003, 178] on icon at bounding box center [1006, 179] width 7 height 7
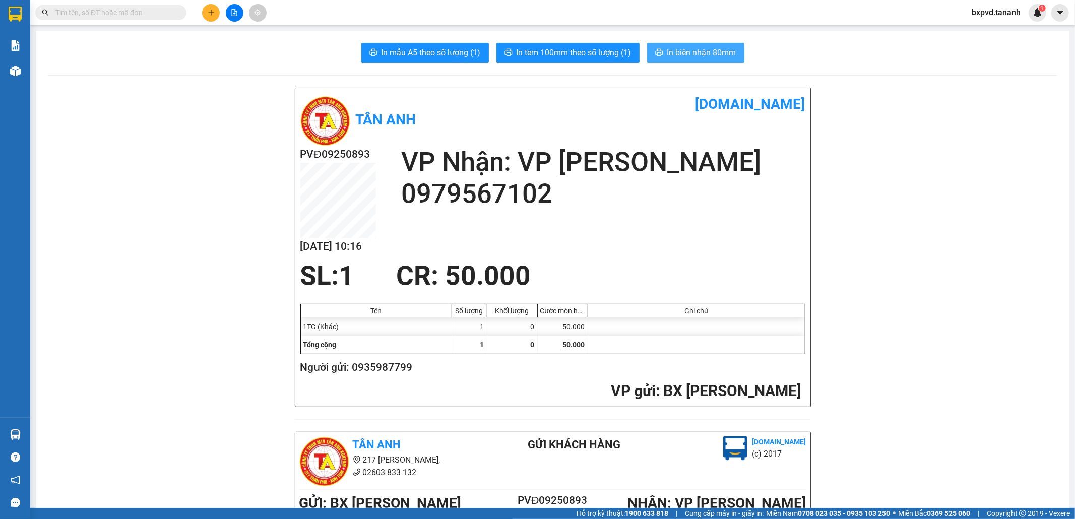
click at [674, 49] on span "In biên nhận 80mm" at bounding box center [701, 52] width 69 height 13
click at [609, 57] on span "In tem 100mm theo số lượng (1)" at bounding box center [574, 52] width 115 height 13
